Goal: Information Seeking & Learning: Learn about a topic

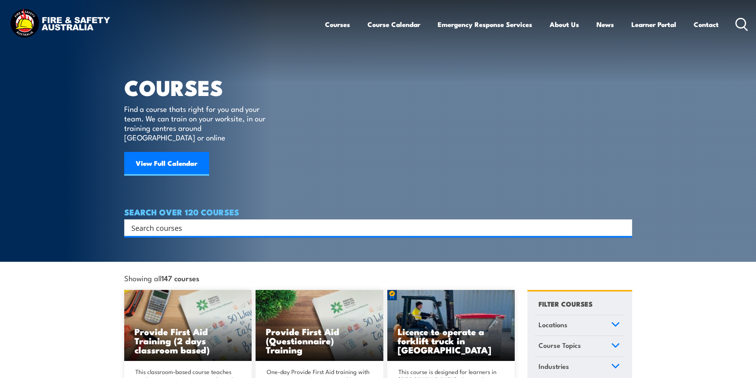
click at [162, 222] on input "Search input" at bounding box center [373, 228] width 484 height 12
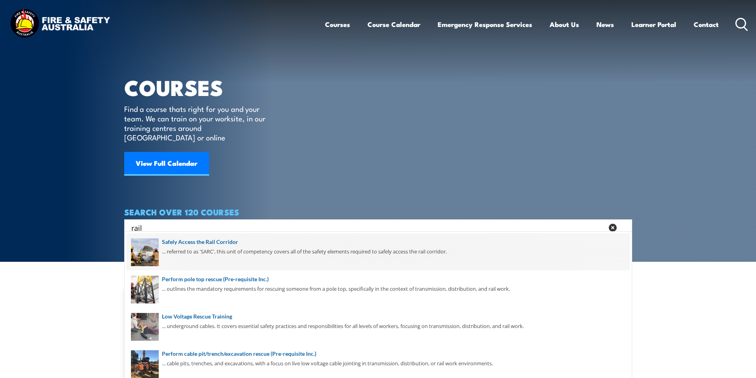
type input "rail"
click at [228, 241] on span at bounding box center [378, 251] width 503 height 37
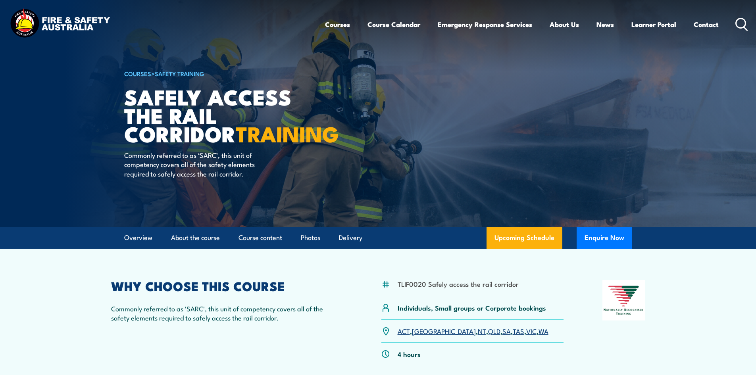
click at [488, 333] on link "QLD" at bounding box center [494, 331] width 12 height 10
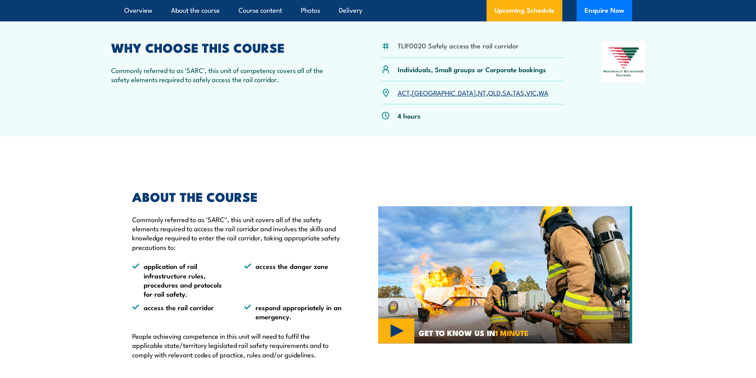
scroll to position [83, 0]
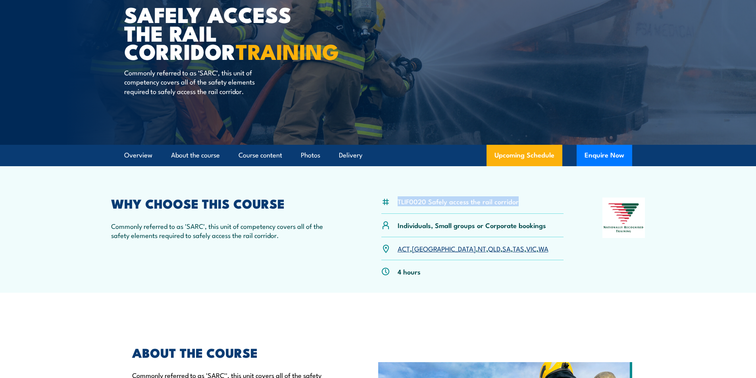
drag, startPoint x: 399, startPoint y: 199, endPoint x: 520, endPoint y: 200, distance: 121.5
click at [520, 200] on div "TLIF0020 Safely access the rail corridor" at bounding box center [473, 206] width 183 height 16
copy li "TLIF0020 Safely access the rail corridor"
